Goal: Find specific page/section: Find specific page/section

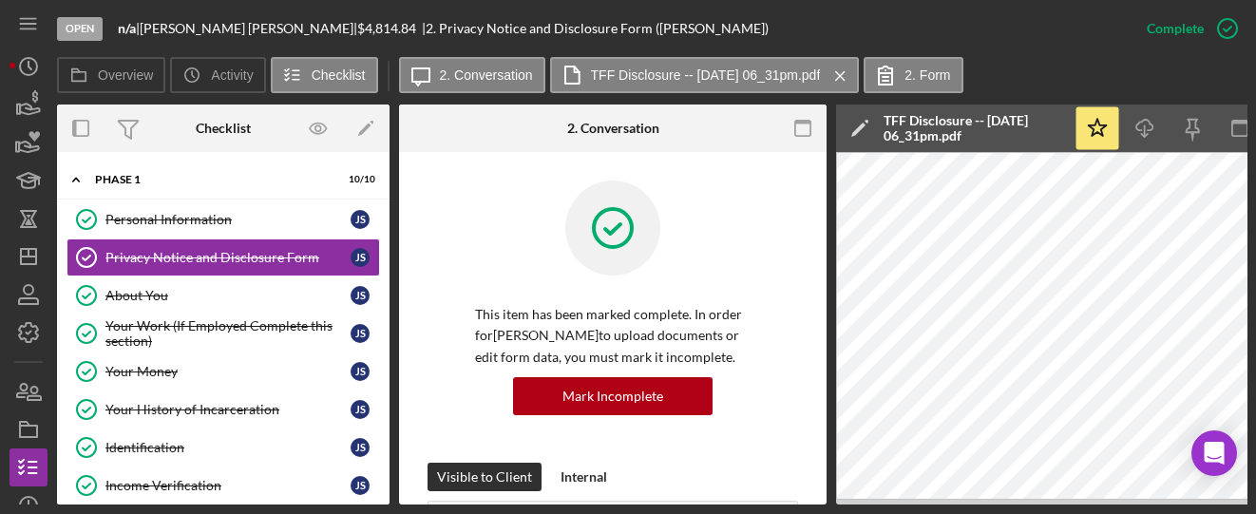
scroll to position [633, 0]
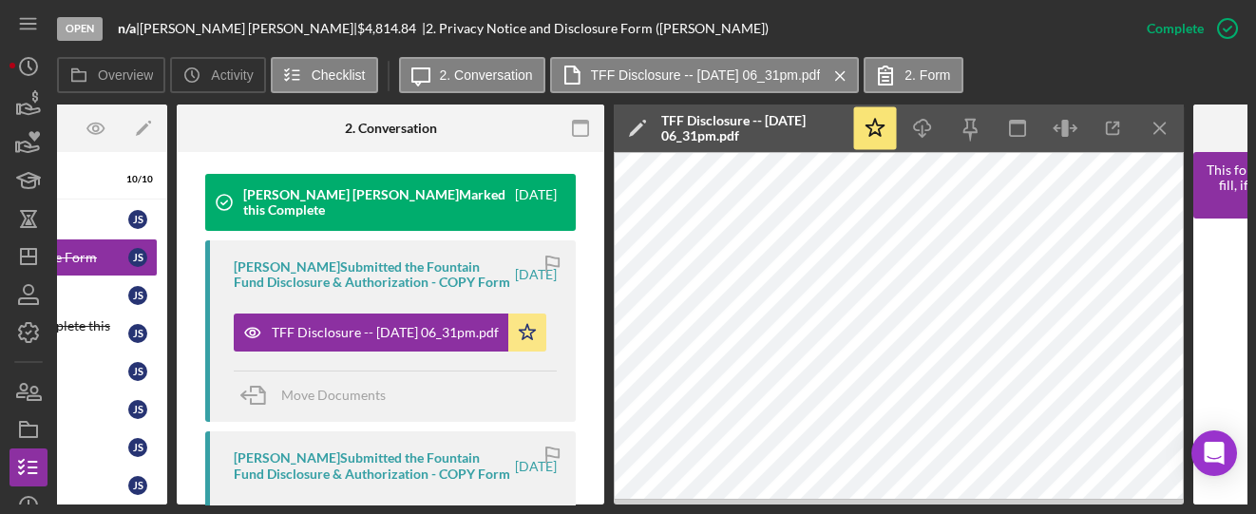
drag, startPoint x: 276, startPoint y: 506, endPoint x: 142, endPoint y: 503, distance: 134.0
click at [134, 502] on div "Open n/a | [PERSON_NAME] | $4,814.84 | 2. Privacy Notice and Disclosure Form ([…" at bounding box center [628, 257] width 1256 height 514
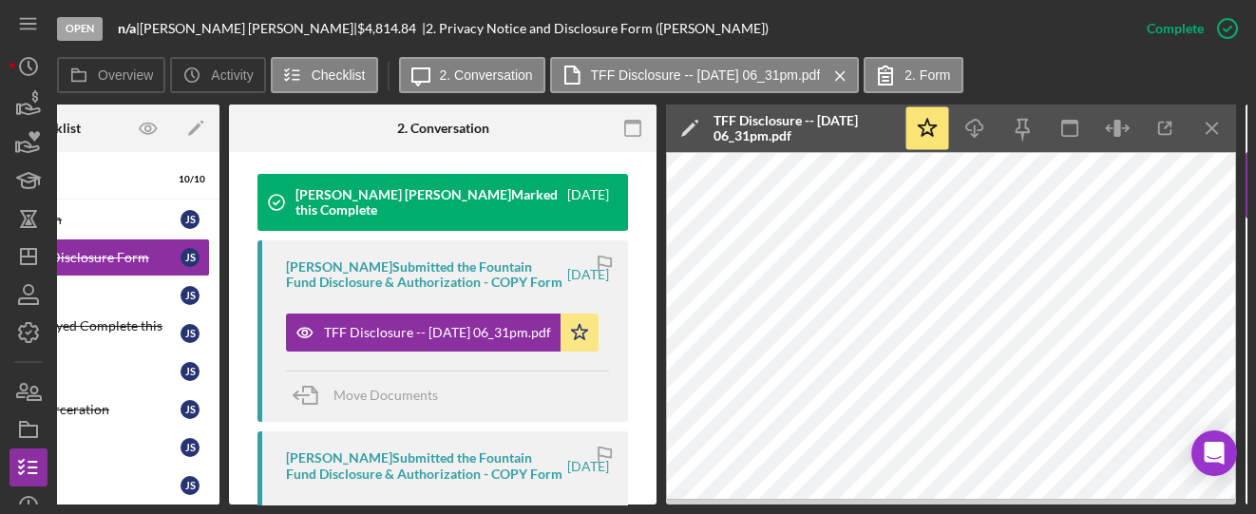
scroll to position [0, 139]
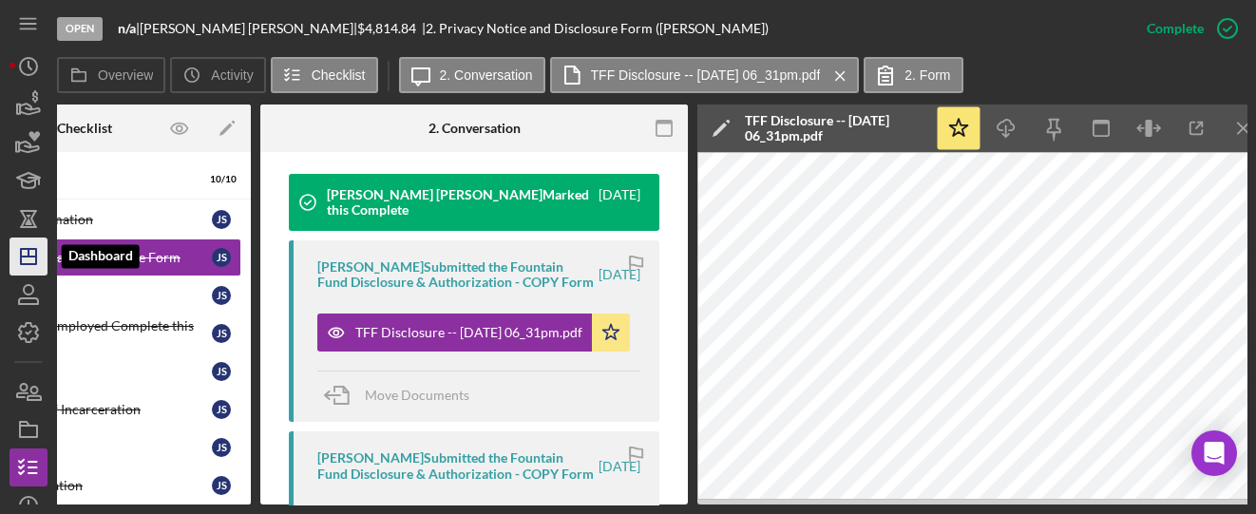
click at [33, 255] on icon "Icon/Dashboard" at bounding box center [28, 256] width 47 height 47
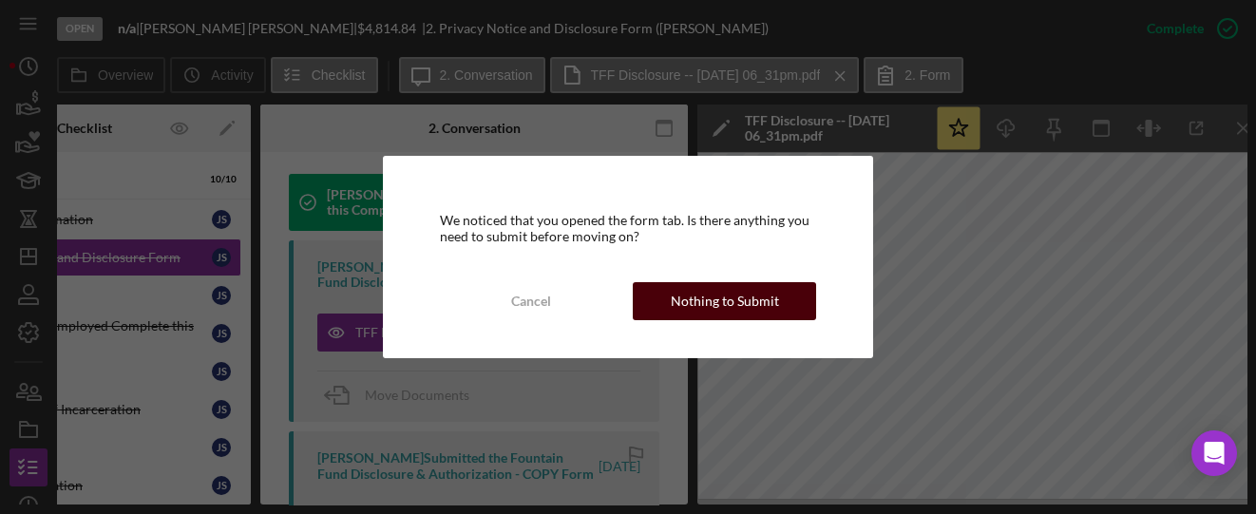
click at [666, 304] on button "Nothing to Submit" at bounding box center [724, 301] width 183 height 38
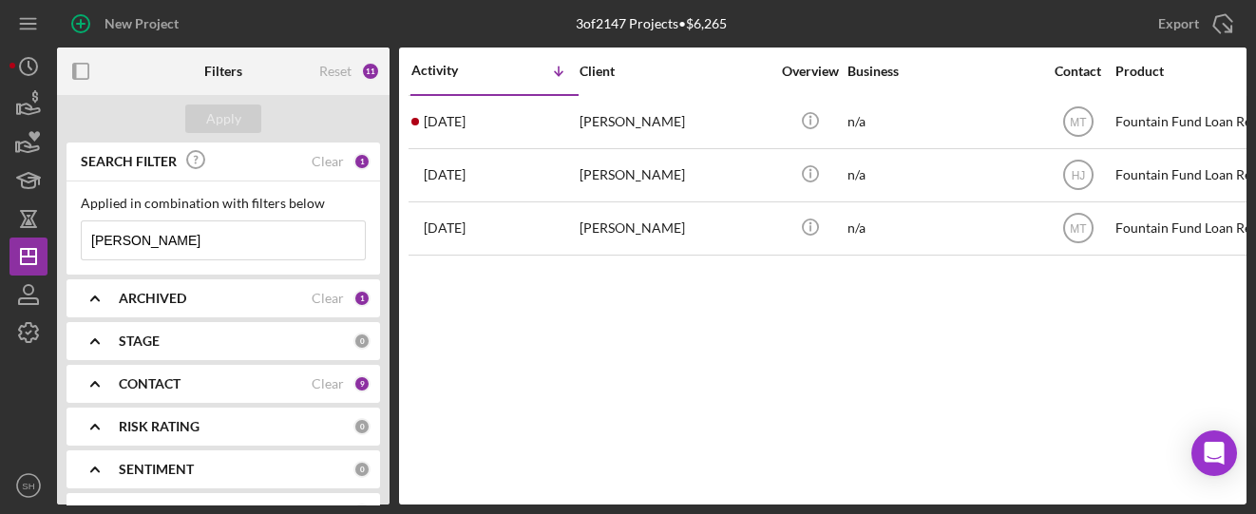
drag, startPoint x: 188, startPoint y: 244, endPoint x: 81, endPoint y: 234, distance: 107.8
click at [82, 234] on input "[PERSON_NAME]" at bounding box center [223, 240] width 283 height 38
type input "[PERSON_NAME]"
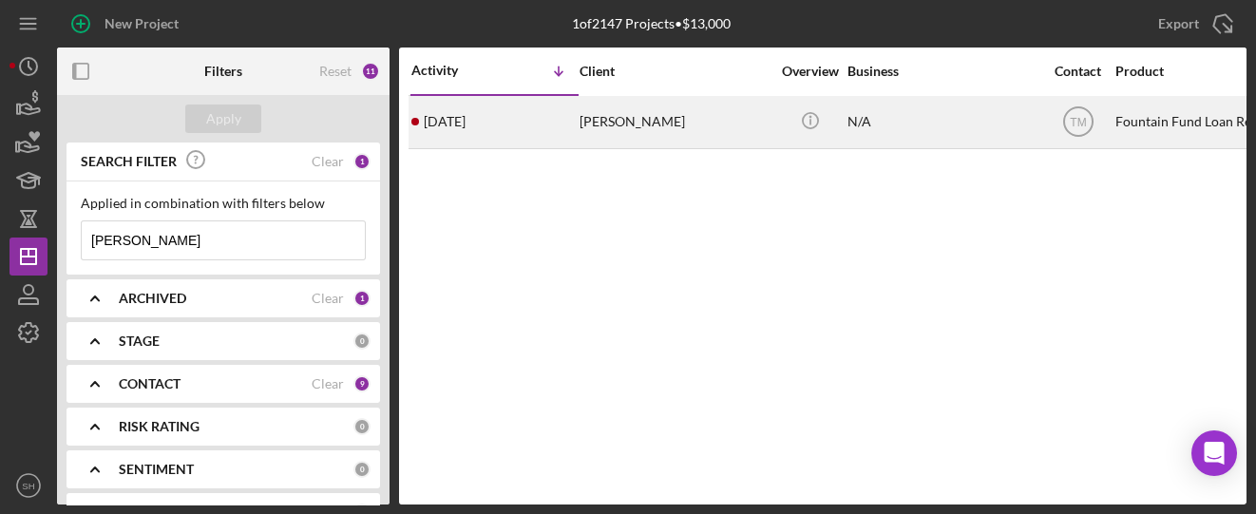
click at [594, 132] on div "[PERSON_NAME]" at bounding box center [674, 122] width 190 height 50
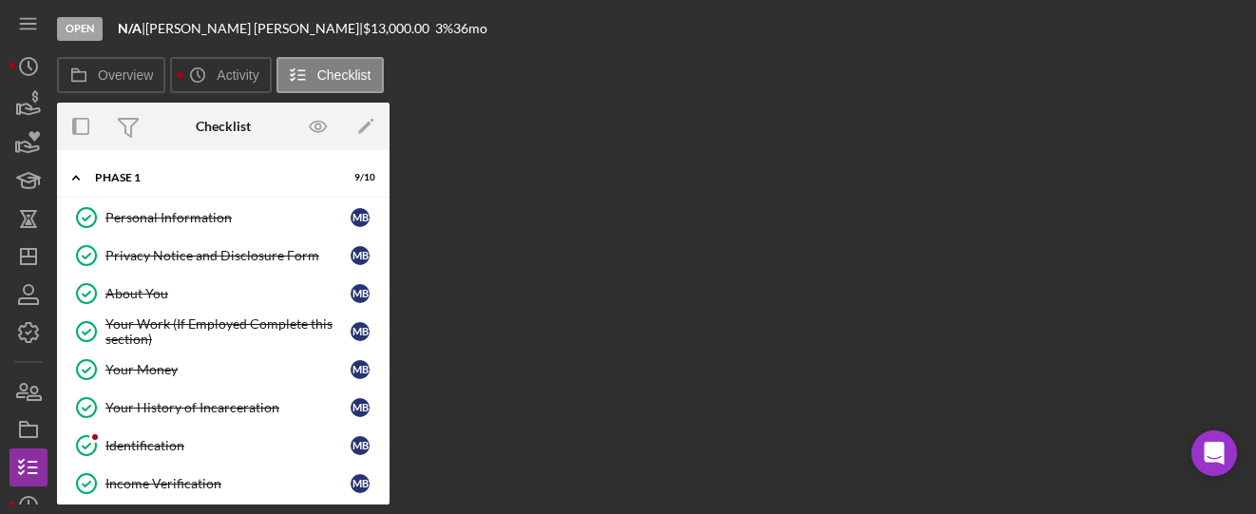
scroll to position [85, 0]
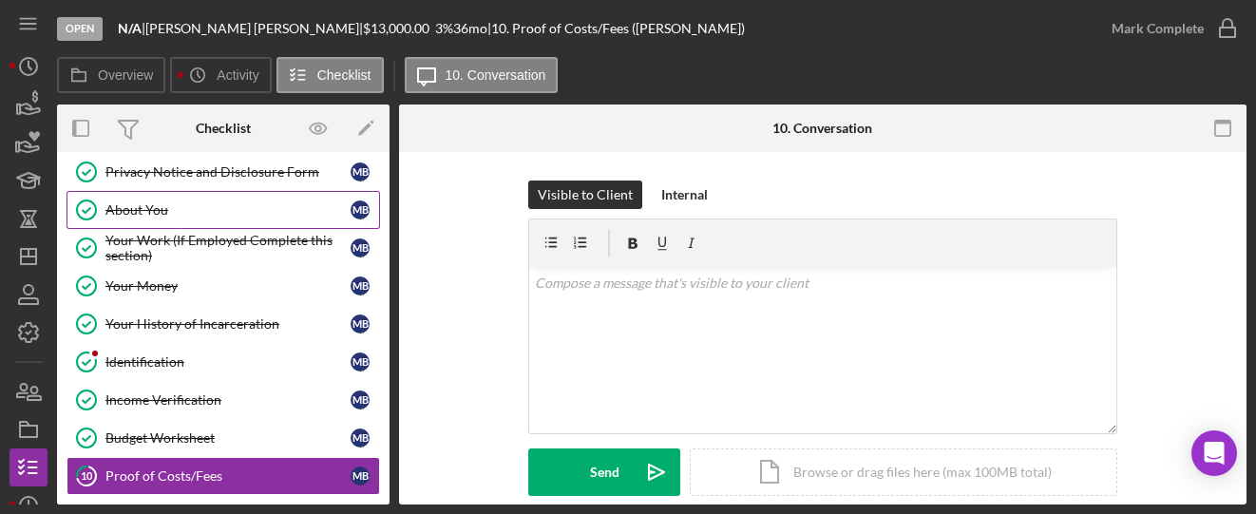
click at [150, 216] on link "About You About You M B" at bounding box center [222, 210] width 313 height 38
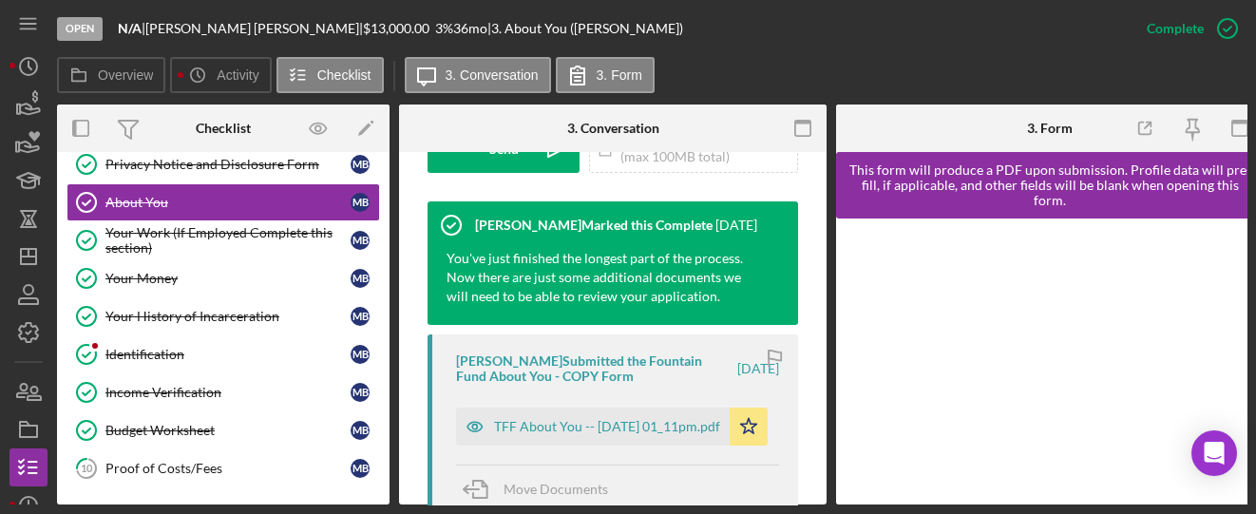
scroll to position [633, 0]
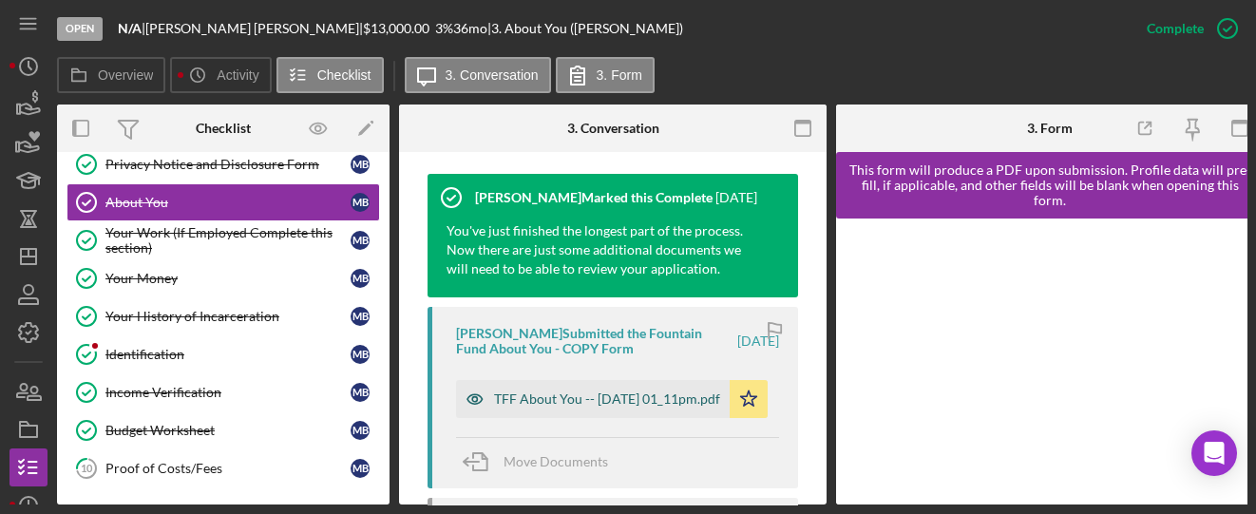
click at [504, 391] on div "TFF About You -- [DATE] 01_11pm.pdf" at bounding box center [607, 398] width 226 height 15
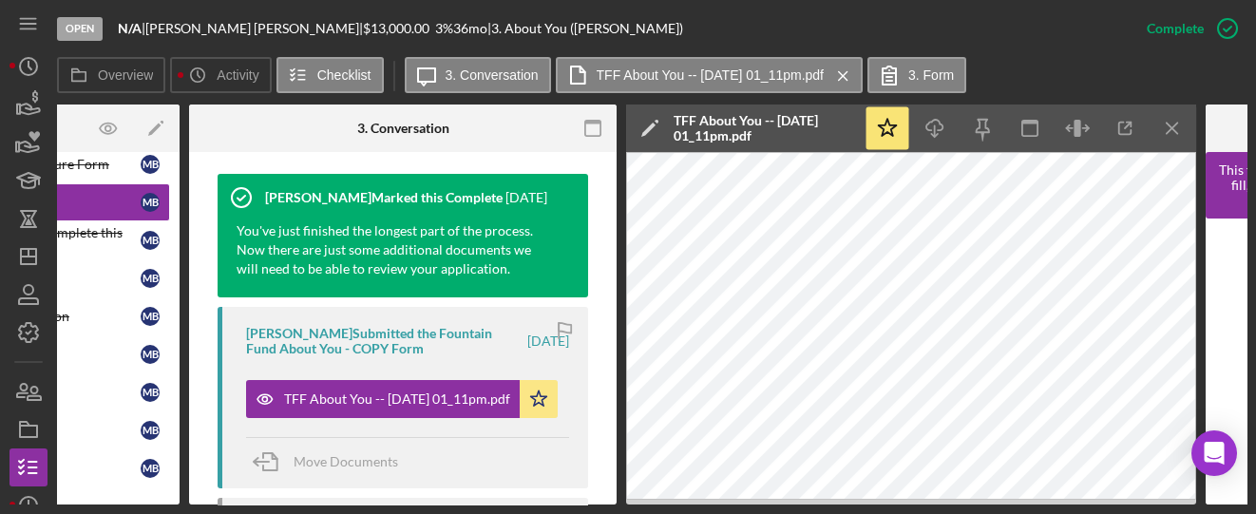
scroll to position [0, 219]
